Goal: Information Seeking & Learning: Learn about a topic

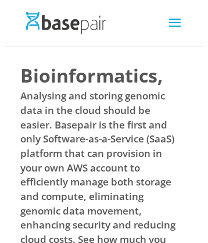
scroll to position [6059, 0]
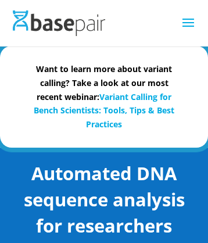
click at [58, 22] on img at bounding box center [59, 22] width 92 height 25
